Goal: Task Accomplishment & Management: Manage account settings

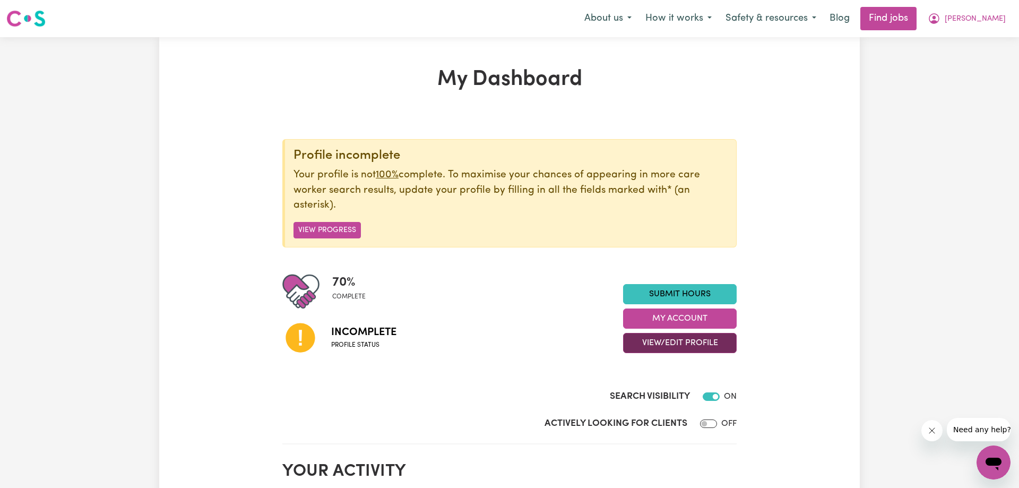
click at [670, 342] on button "View/Edit Profile" at bounding box center [680, 343] width 114 height 20
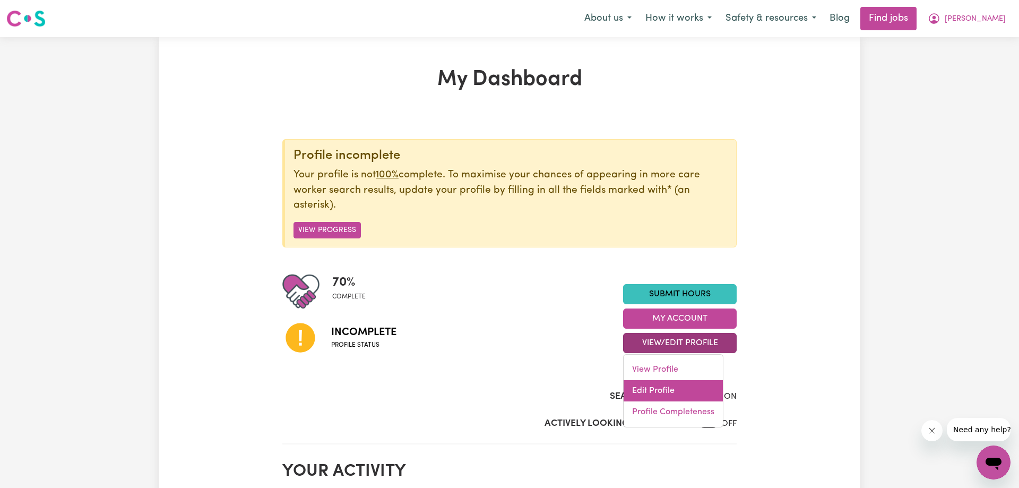
click at [654, 388] on link "Edit Profile" at bounding box center [672, 390] width 99 height 21
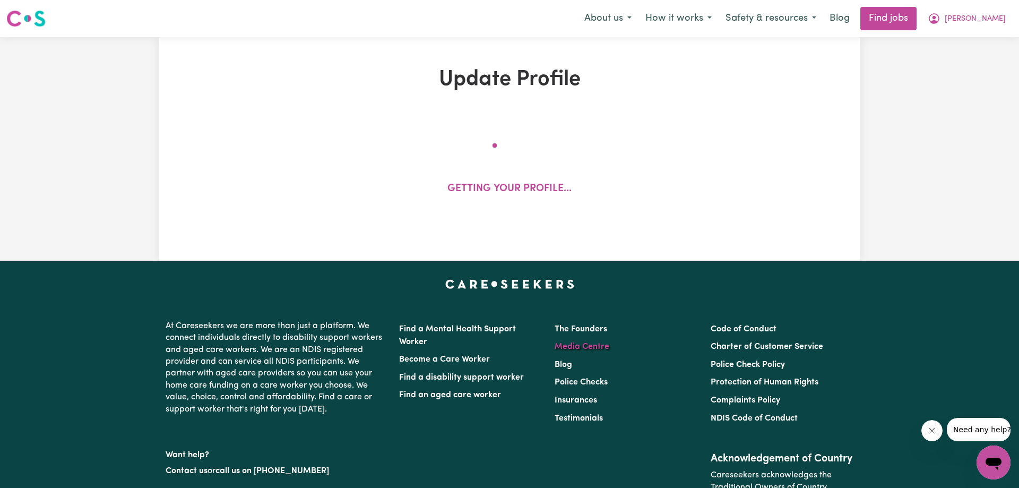
select select "[DEMOGRAPHIC_DATA]"
select select "Australian PR"
select select "Studying a healthcare related degree or qualification"
select select "38"
select select "44"
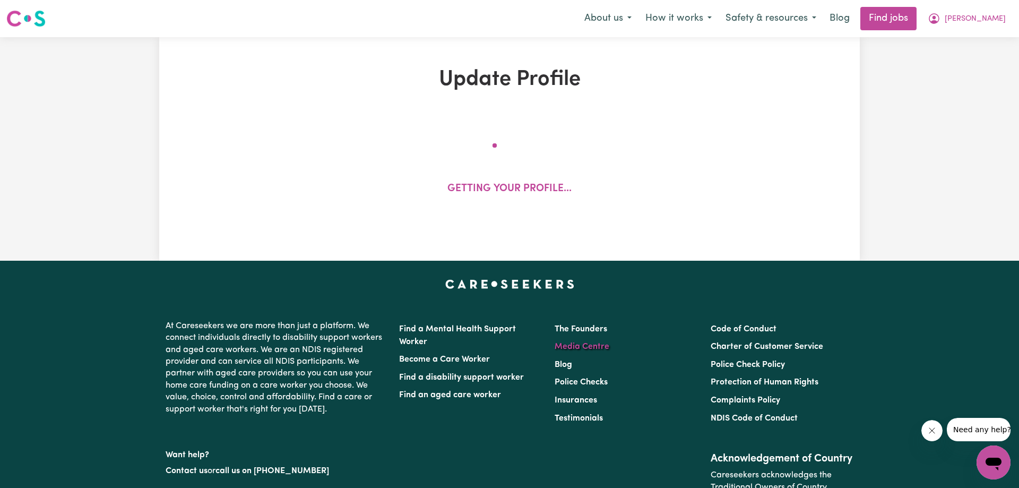
select select "55"
select select "75"
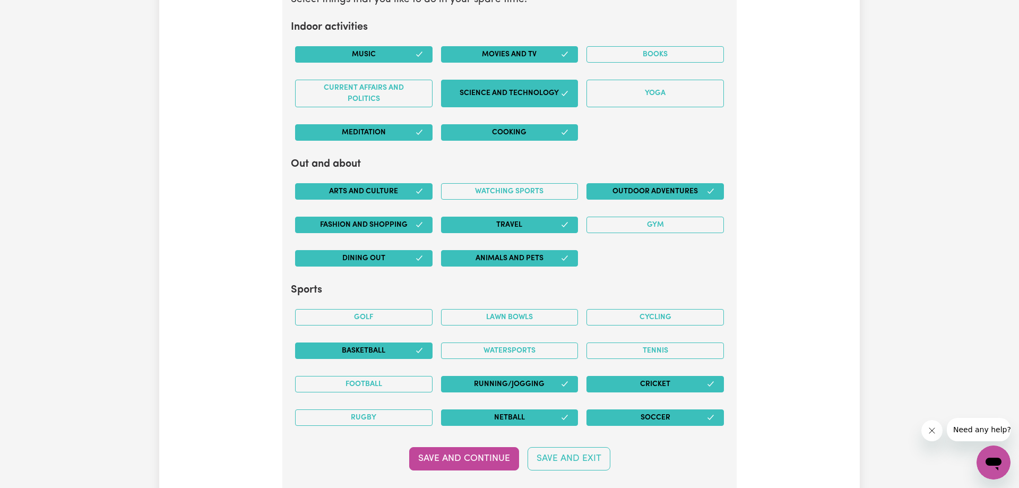
scroll to position [2868, 0]
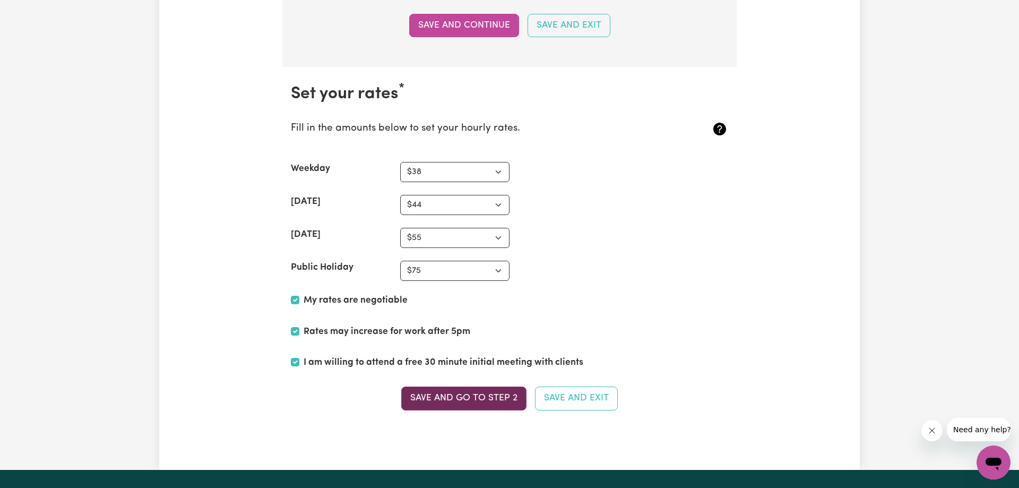
click at [437, 402] on button "Save and go to Step 2" at bounding box center [463, 397] width 125 height 23
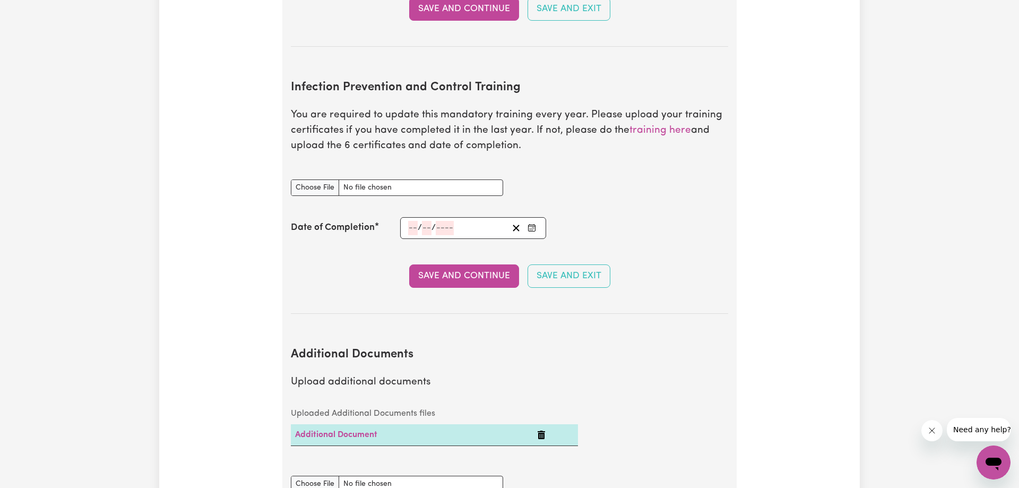
scroll to position [1786, 0]
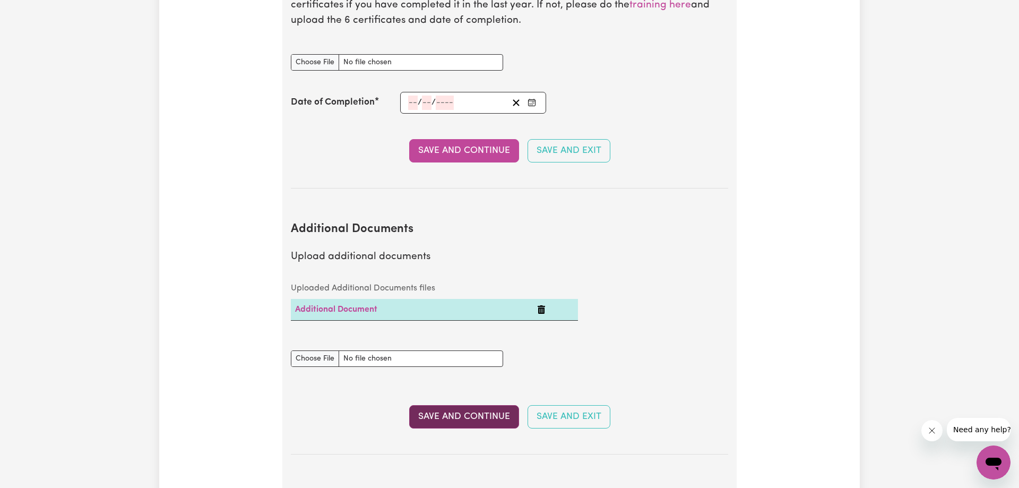
click at [465, 405] on button "Save and Continue" at bounding box center [464, 416] width 110 height 23
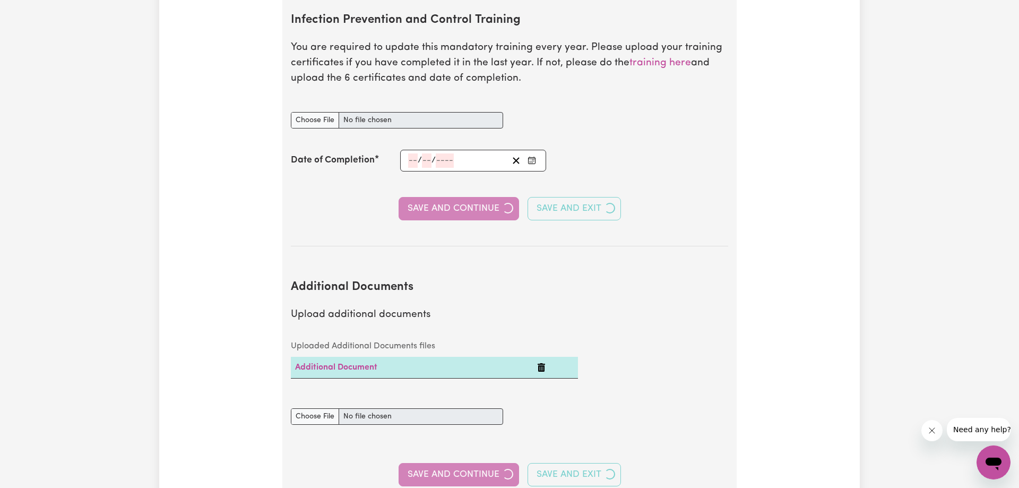
select select "Certificate III (Individual Support)"
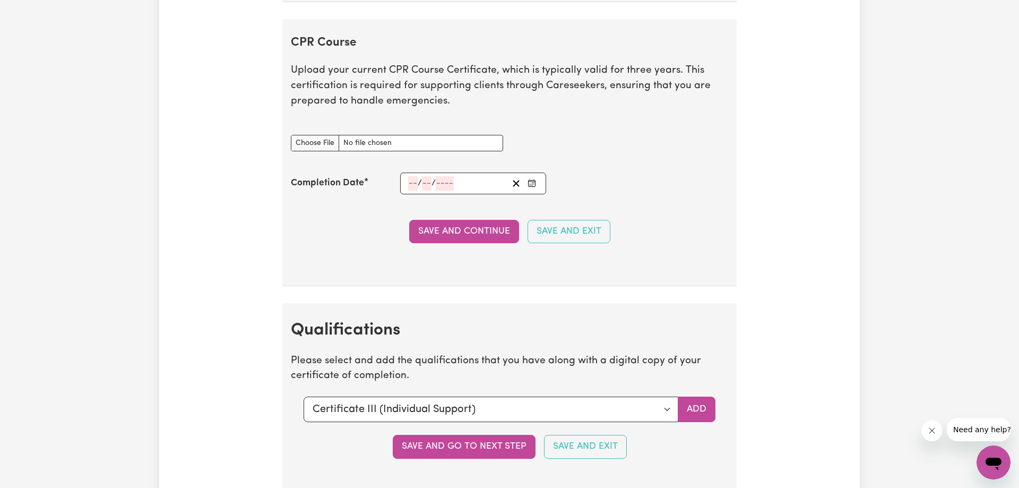
scroll to position [2327, 0]
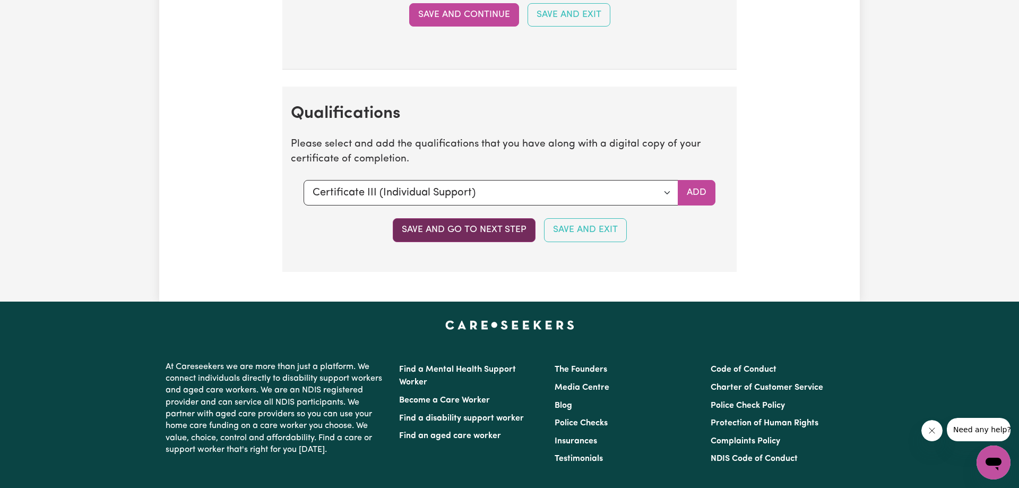
click at [457, 237] on button "Save and go to next step" at bounding box center [464, 229] width 143 height 23
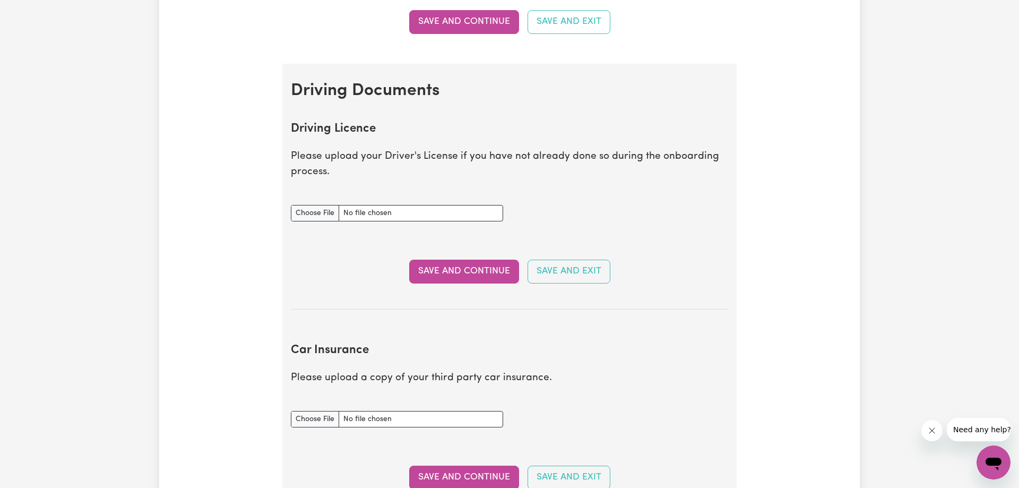
scroll to position [703, 0]
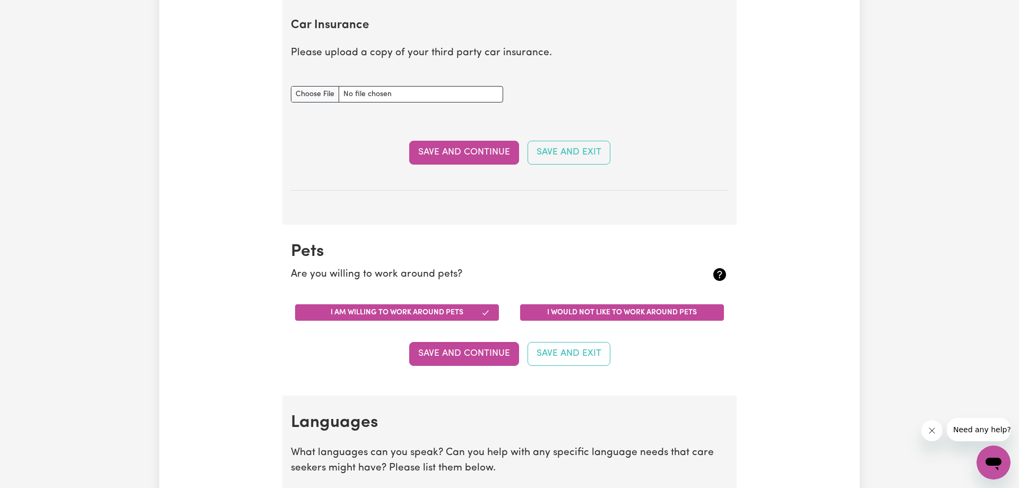
click at [579, 311] on button "I would not like to work around pets" at bounding box center [622, 312] width 204 height 16
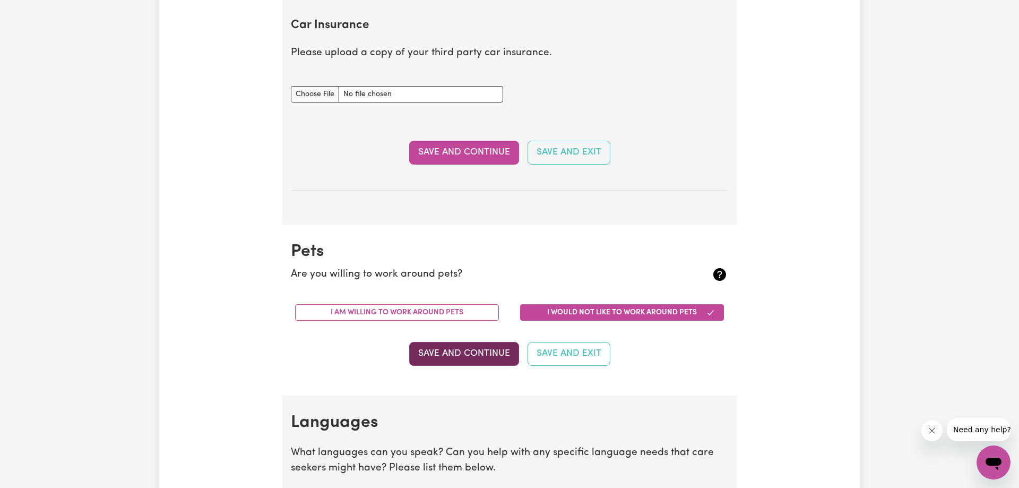
click at [479, 358] on button "Save and Continue" at bounding box center [464, 353] width 110 height 23
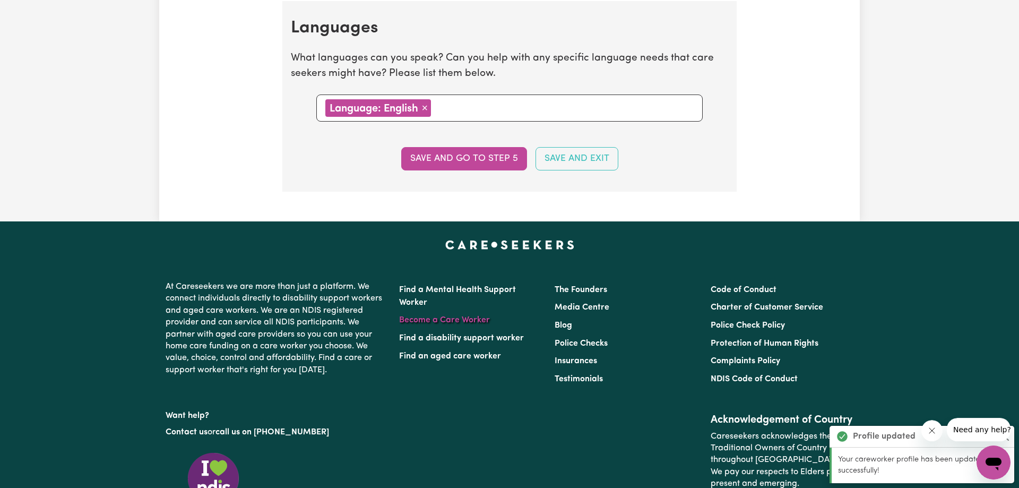
scroll to position [1099, 0]
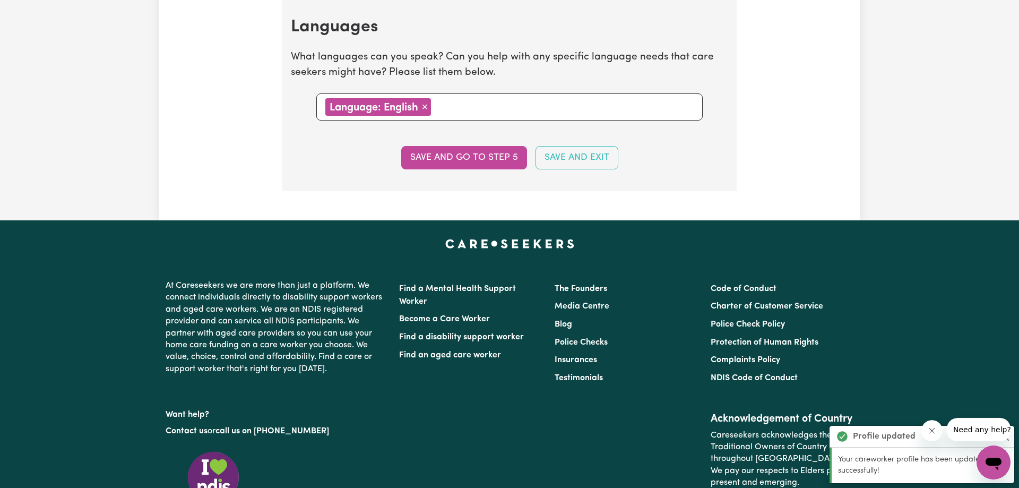
drag, startPoint x: 498, startPoint y: 102, endPoint x: 500, endPoint y: 109, distance: 7.4
click at [500, 109] on input "text" at bounding box center [563, 106] width 259 height 16
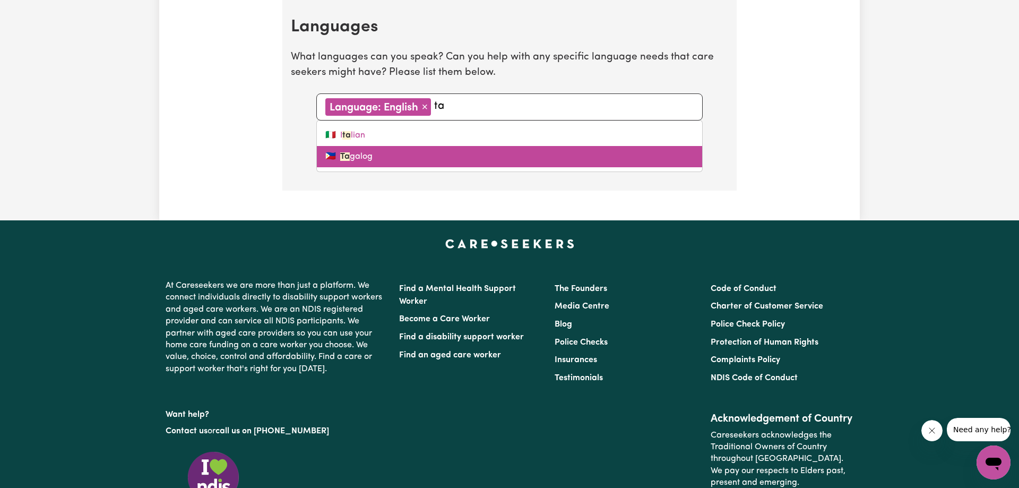
type input "t"
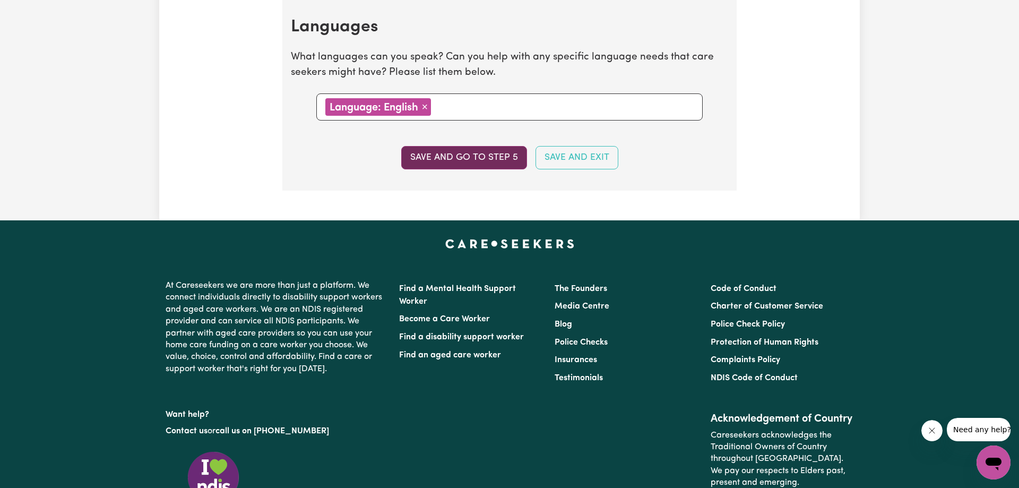
click at [474, 155] on button "Save and go to step 5" at bounding box center [464, 157] width 126 height 23
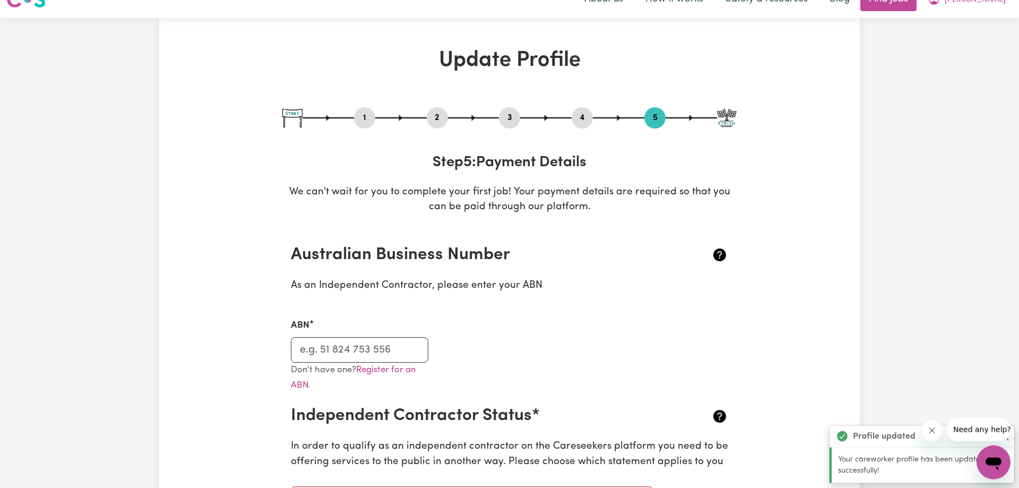
scroll to position [216, 0]
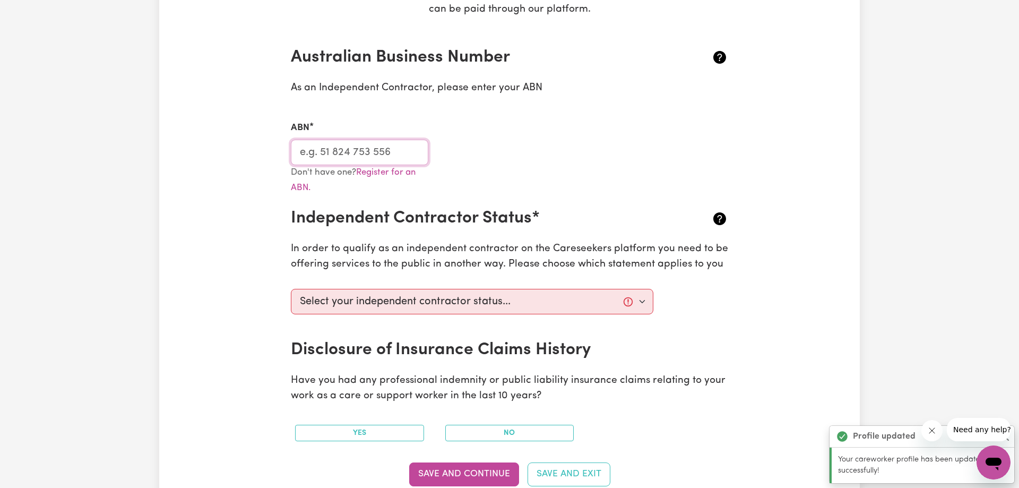
click at [402, 155] on input "ABN" at bounding box center [359, 152] width 137 height 25
click at [403, 155] on input "ABN" at bounding box center [359, 152] width 137 height 25
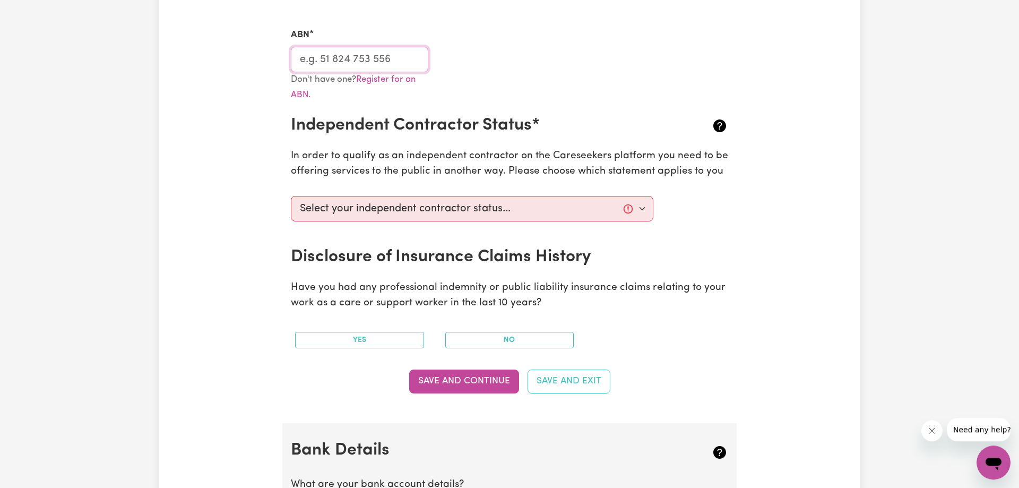
scroll to position [325, 0]
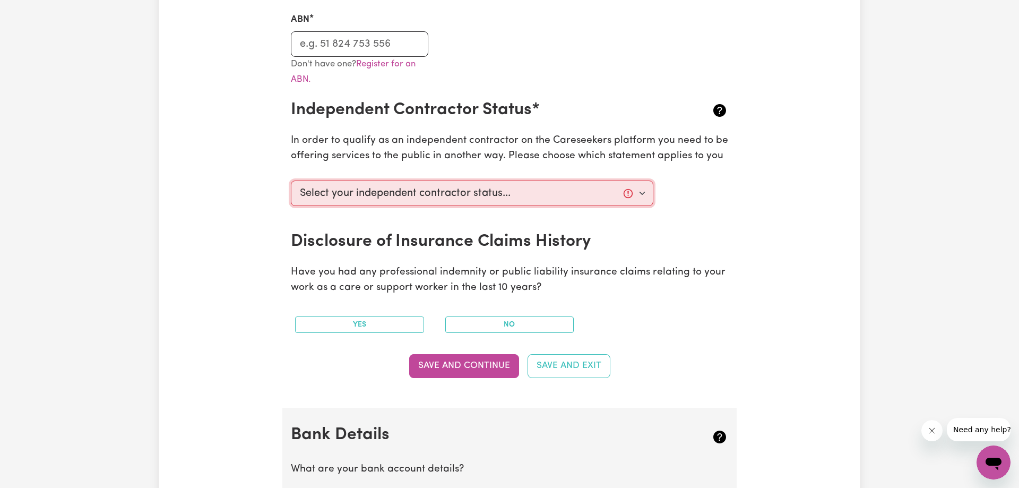
click at [291, 180] on select "Select your independent contractor status... I am providing services through an…" at bounding box center [472, 192] width 362 height 25
select select "I am providing services privately on my own"
click option "I am providing services privately on my own" at bounding box center [0, 0] width 0 height 0
